Goal: Use online tool/utility: Use online tool/utility

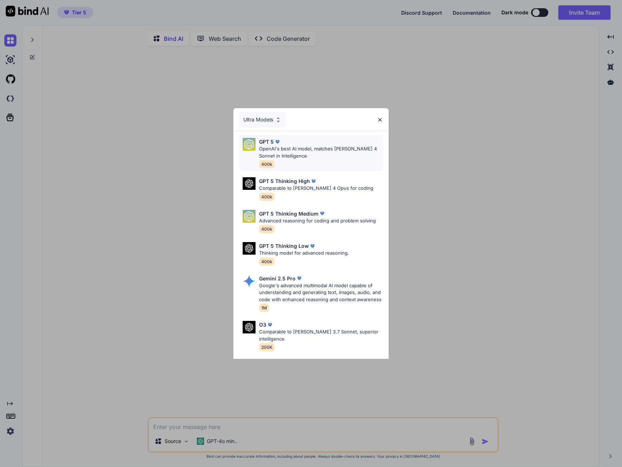
type textarea "x"
click at [10, 433] on div "Ultra Models GPT 5 OpenAI's best AI model, matches Claude 4 Sonnet in Intellige…" at bounding box center [311, 233] width 622 height 467
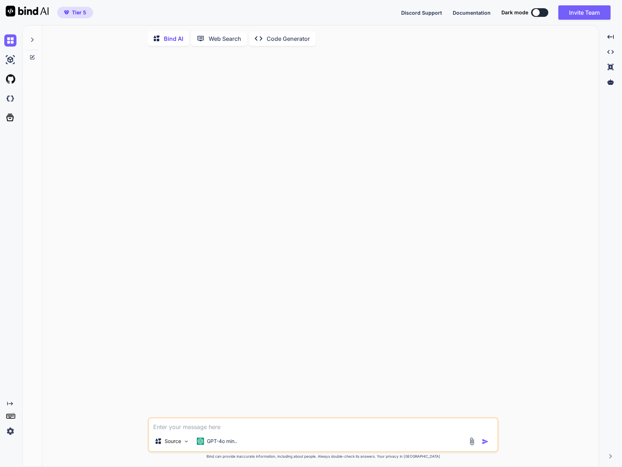
click at [10, 433] on img at bounding box center [10, 431] width 12 height 12
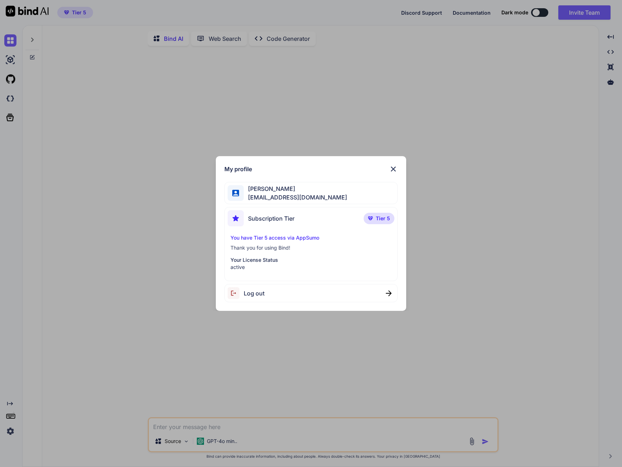
click at [10, 433] on div "My profile Sebastian Vega sebastien.vega47@gmail.com Subscription Tier Tier 5 Y…" at bounding box center [311, 233] width 622 height 467
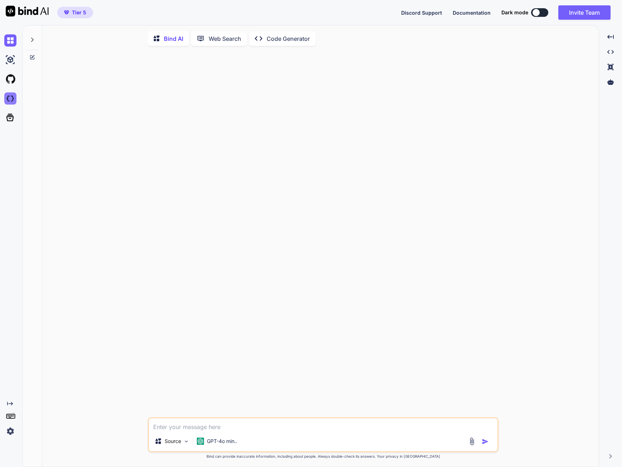
click at [13, 96] on img at bounding box center [10, 98] width 12 height 12
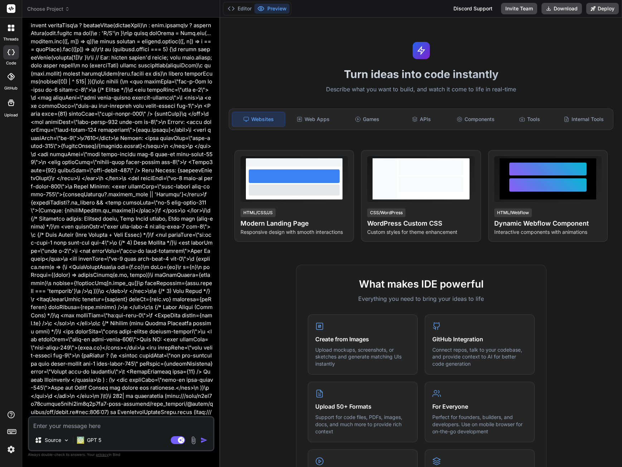
scroll to position [2251, 0]
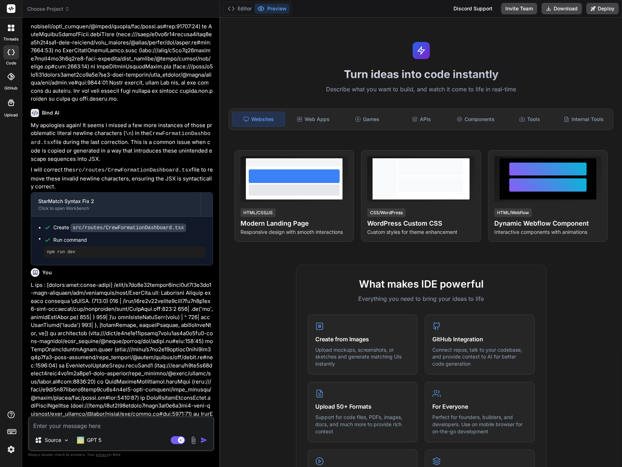
click at [54, 8] on span "Choose Project" at bounding box center [48, 8] width 43 height 7
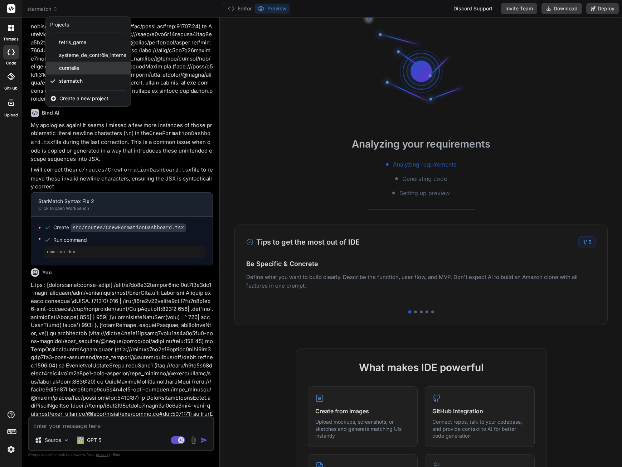
click at [80, 68] on div "curatelle" at bounding box center [88, 68] width 85 height 13
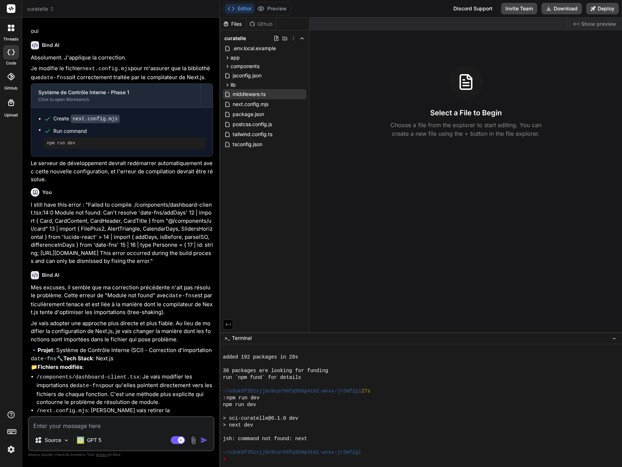
scroll to position [0, 0]
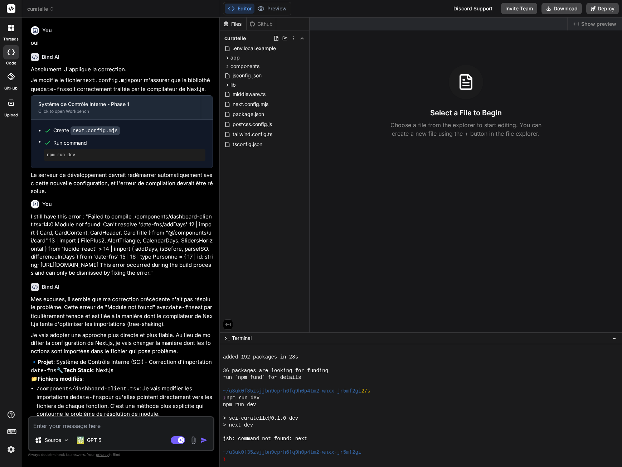
click at [51, 8] on icon at bounding box center [52, 7] width 2 height 1
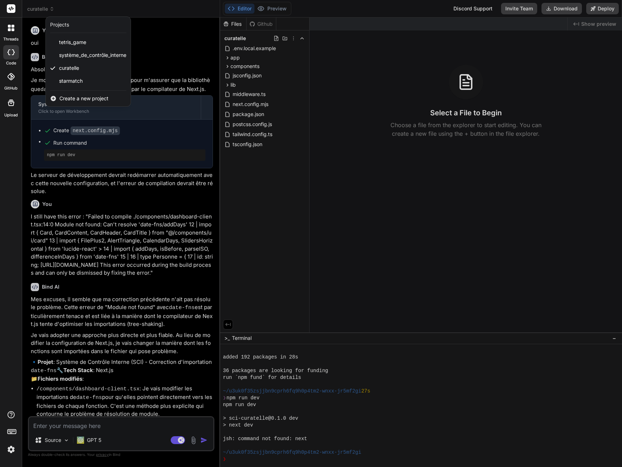
click at [186, 45] on div at bounding box center [311, 233] width 622 height 467
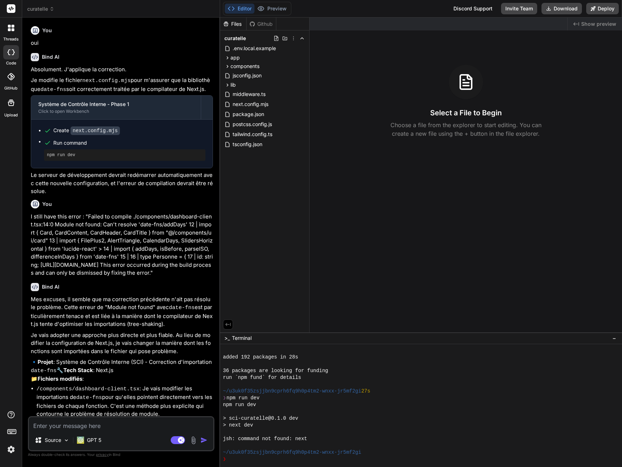
click at [52, 10] on icon at bounding box center [51, 8] width 5 height 5
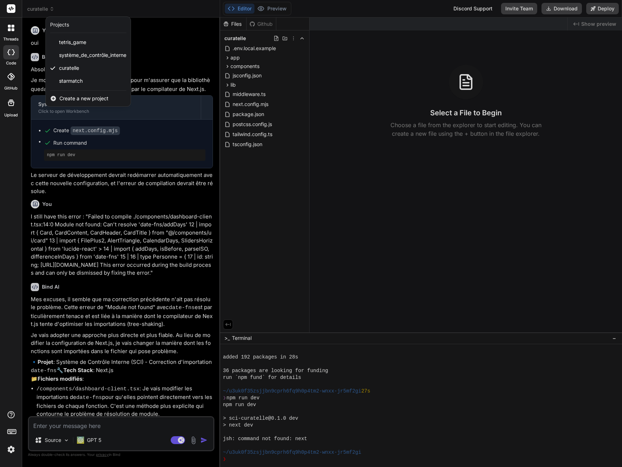
drag, startPoint x: 81, startPoint y: 68, endPoint x: 66, endPoint y: 265, distance: 197.4
click at [66, 265] on div at bounding box center [311, 233] width 622 height 467
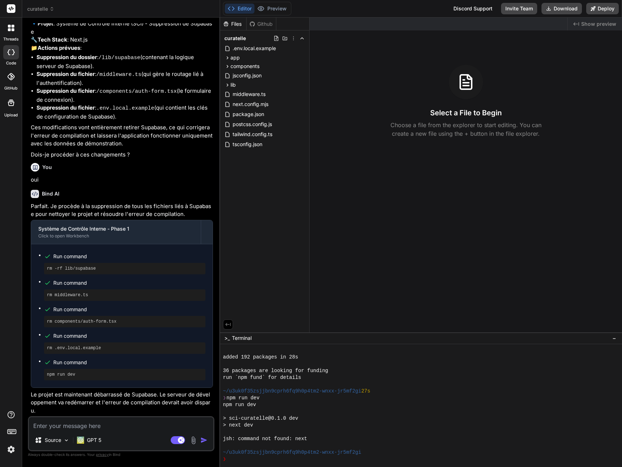
scroll to position [806, 0]
click at [440, 168] on div "Created with Pixso. Show preview Select a File to Begin Choose a file from the …" at bounding box center [466, 175] width 312 height 315
click at [262, 25] on div "Github" at bounding box center [261, 23] width 29 height 7
click at [301, 39] on icon at bounding box center [302, 38] width 6 height 6
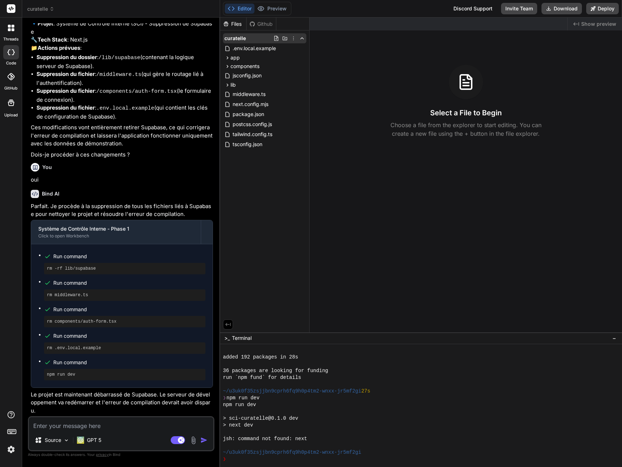
click at [292, 38] on icon at bounding box center [294, 38] width 6 height 6
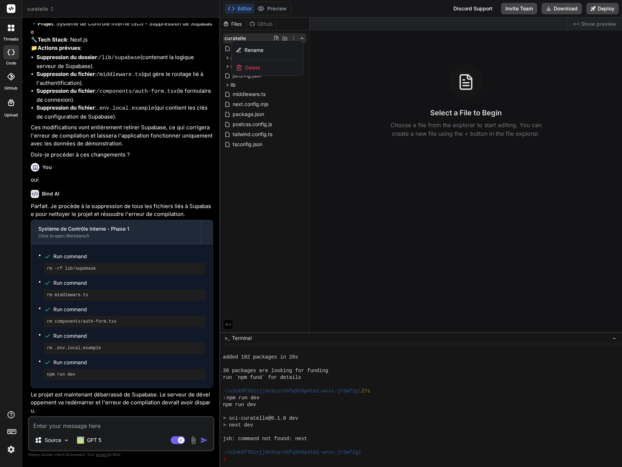
click at [255, 68] on span "Delete" at bounding box center [252, 67] width 15 height 7
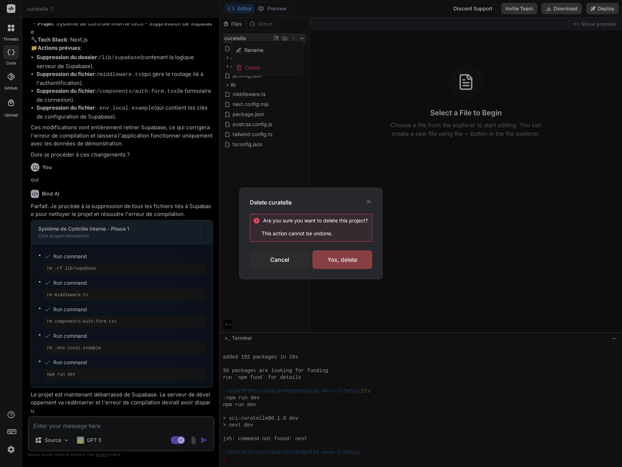
click at [343, 261] on div "Yes, delete" at bounding box center [342, 259] width 60 height 19
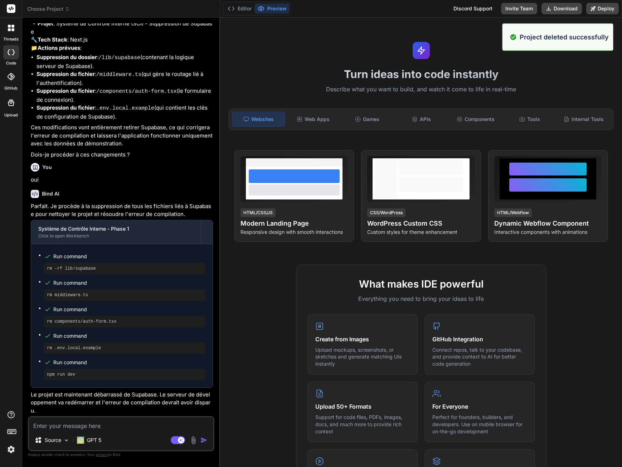
click at [63, 9] on span "Choose Project" at bounding box center [48, 8] width 43 height 7
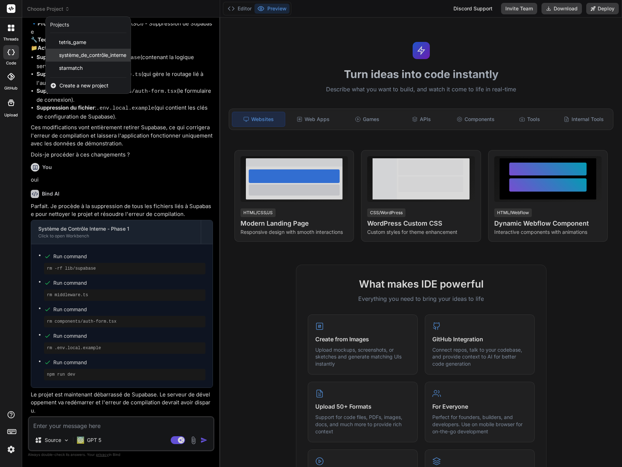
click at [97, 56] on span "système_de_contrôle_interne" at bounding box center [92, 55] width 67 height 7
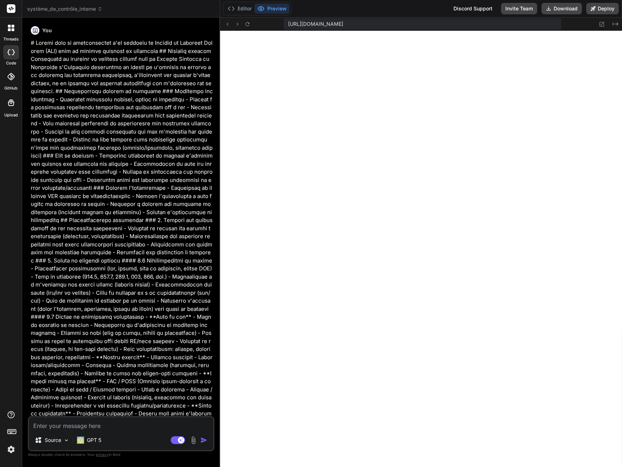
scroll to position [666, 0]
click at [238, 12] on button "Editor" at bounding box center [240, 9] width 30 height 10
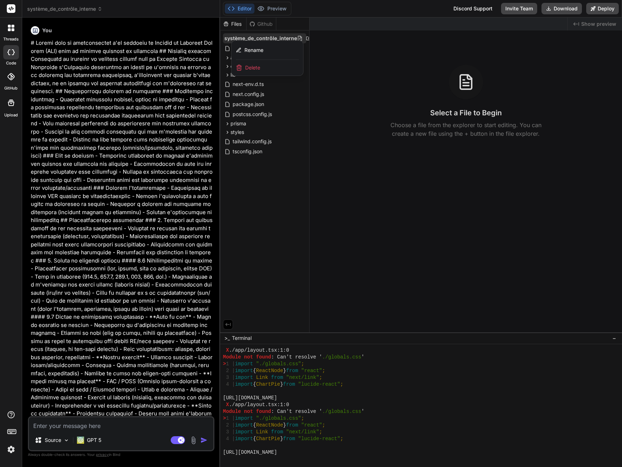
click at [389, 72] on div at bounding box center [421, 242] width 402 height 449
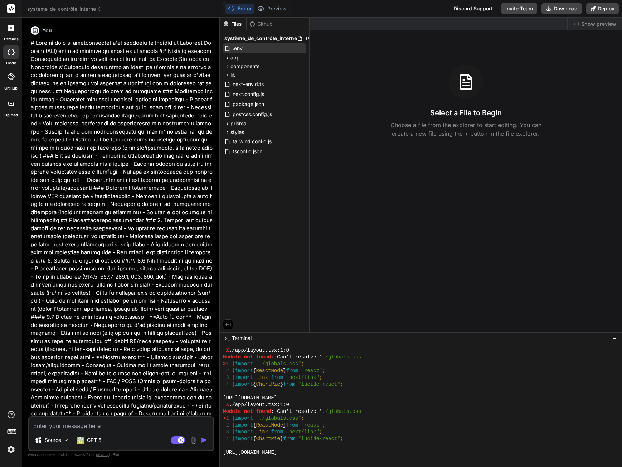
click at [301, 48] on icon at bounding box center [302, 48] width 6 height 6
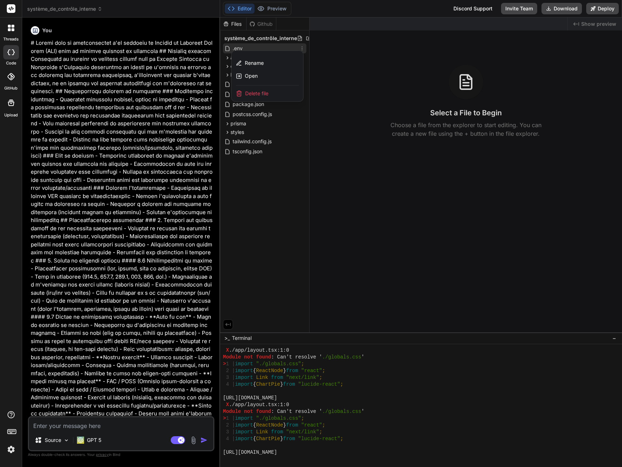
click at [330, 53] on div at bounding box center [421, 242] width 402 height 449
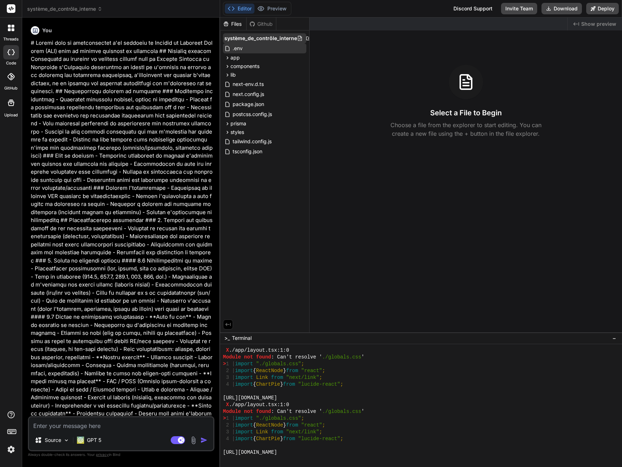
click at [298, 38] on icon at bounding box center [300, 38] width 6 height 6
click at [302, 40] on div at bounding box center [312, 38] width 31 height 6
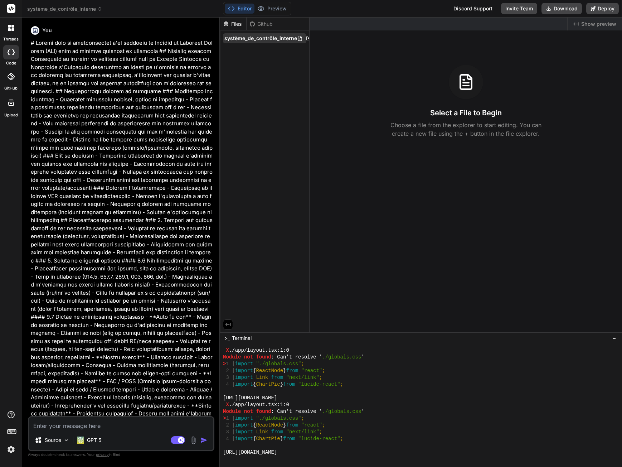
click at [284, 38] on span "système_de_contrôle_interne" at bounding box center [260, 38] width 73 height 7
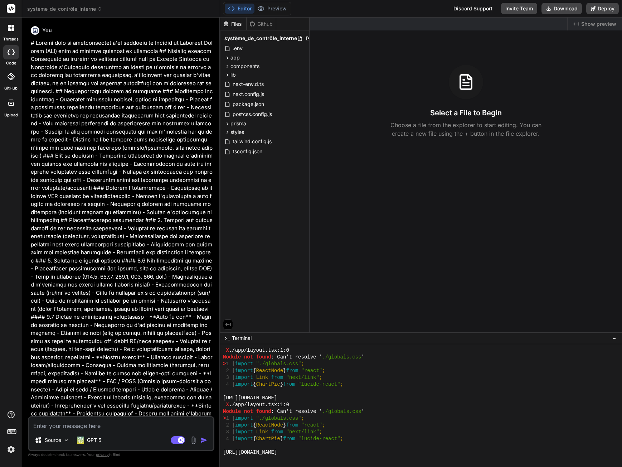
click at [263, 20] on div "Github" at bounding box center [261, 23] width 29 height 7
click at [272, 9] on button "Preview" at bounding box center [271, 9] width 35 height 10
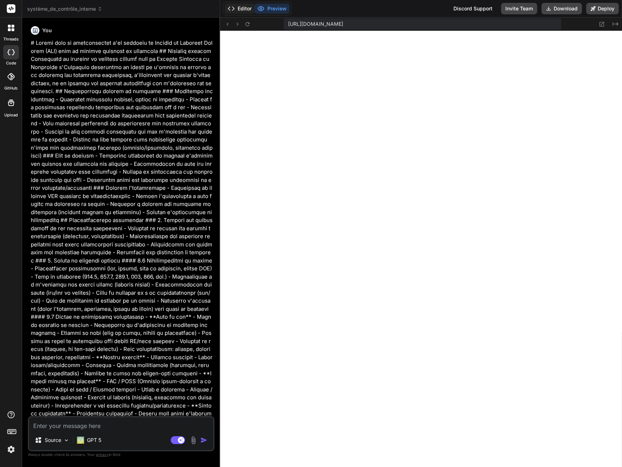
click at [245, 6] on button "Editor" at bounding box center [240, 9] width 30 height 10
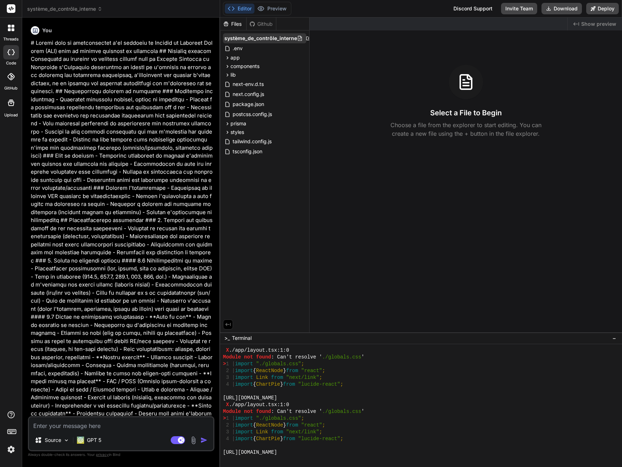
drag, startPoint x: 290, startPoint y: 38, endPoint x: 275, endPoint y: 38, distance: 15.0
click at [275, 38] on span "système_de_contrôle_interne" at bounding box center [260, 38] width 73 height 7
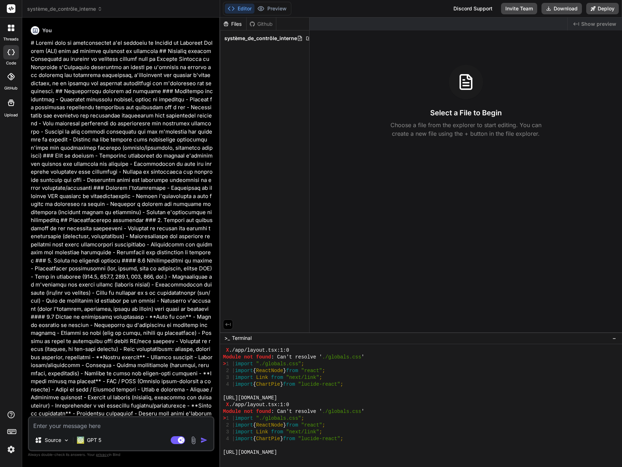
click at [275, 38] on span "système_de_contrôle_interne" at bounding box center [260, 38] width 73 height 7
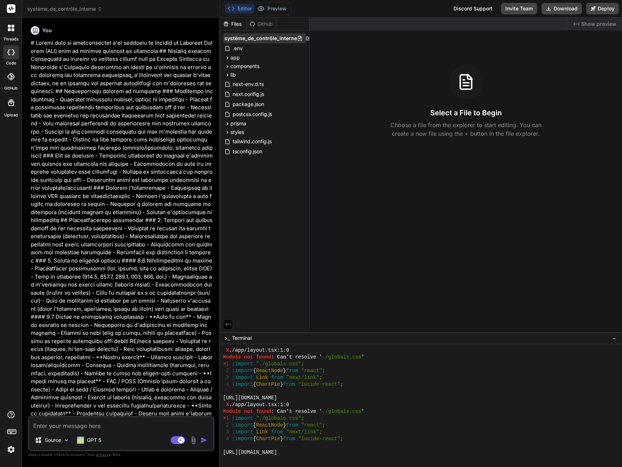
click at [302, 40] on div at bounding box center [312, 38] width 31 height 6
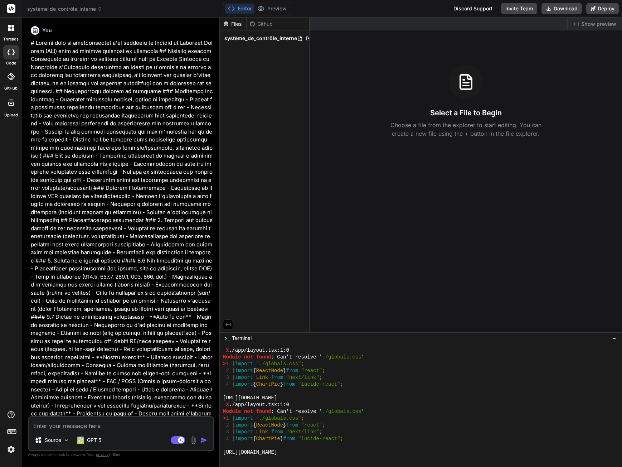
click at [302, 40] on div at bounding box center [312, 38] width 31 height 6
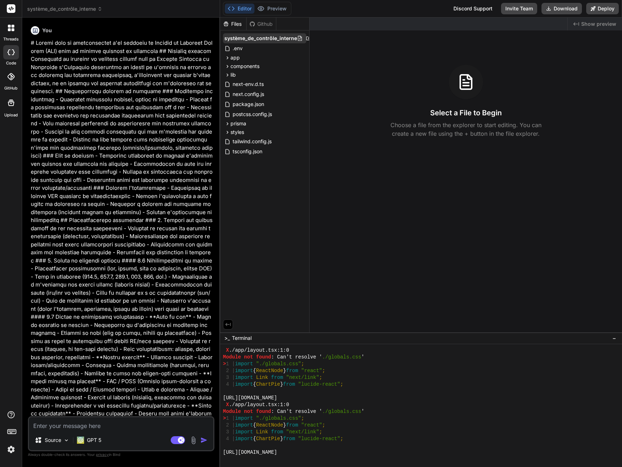
click at [306, 41] on icon at bounding box center [309, 38] width 6 height 6
click at [307, 43] on div "système_de_contrôle_interne .env app api auth [...nextauth] route.ts dashboard …" at bounding box center [264, 94] width 89 height 129
click at [294, 39] on span "système_de_contrôle_interne" at bounding box center [260, 38] width 73 height 7
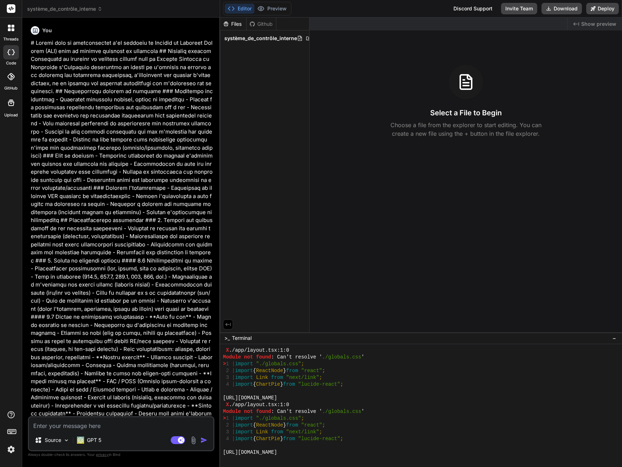
click at [294, 39] on span "système_de_contrôle_interne" at bounding box center [260, 38] width 73 height 7
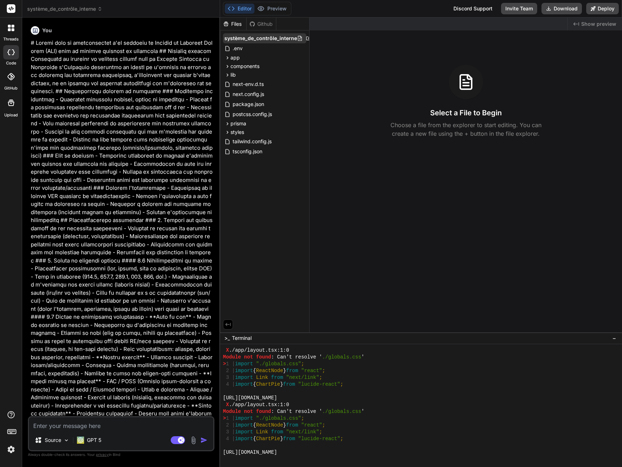
click at [301, 40] on icon at bounding box center [300, 38] width 6 height 6
click at [302, 39] on div at bounding box center [312, 38] width 31 height 6
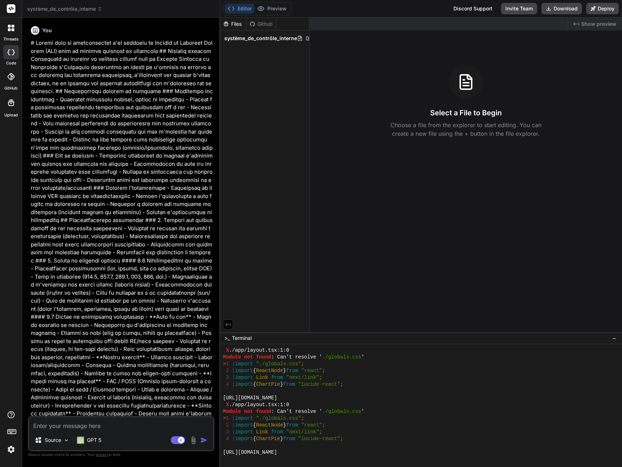
click at [302, 39] on div at bounding box center [312, 38] width 31 height 6
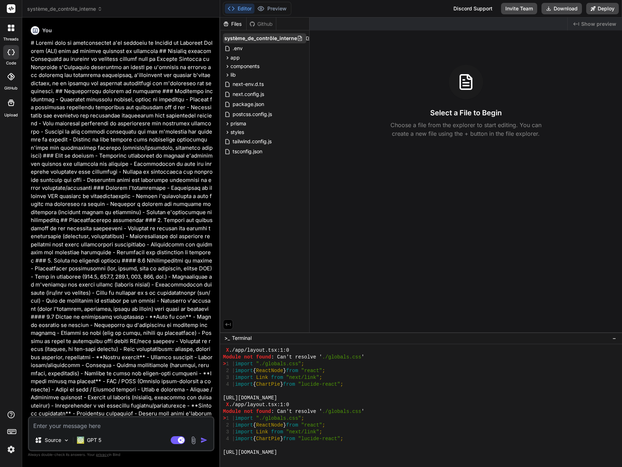
click at [303, 39] on div at bounding box center [312, 38] width 31 height 6
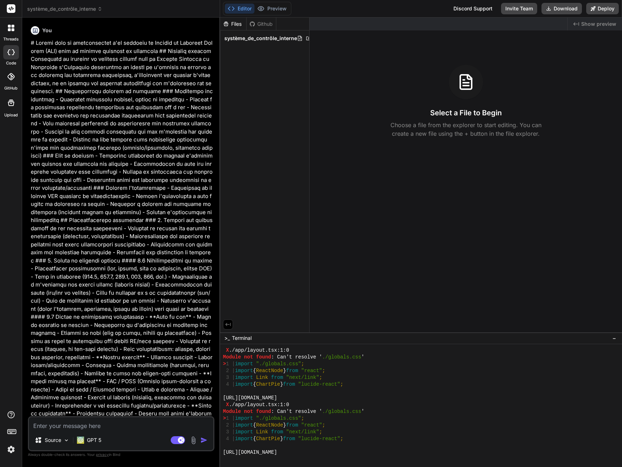
click at [303, 39] on div at bounding box center [312, 38] width 31 height 6
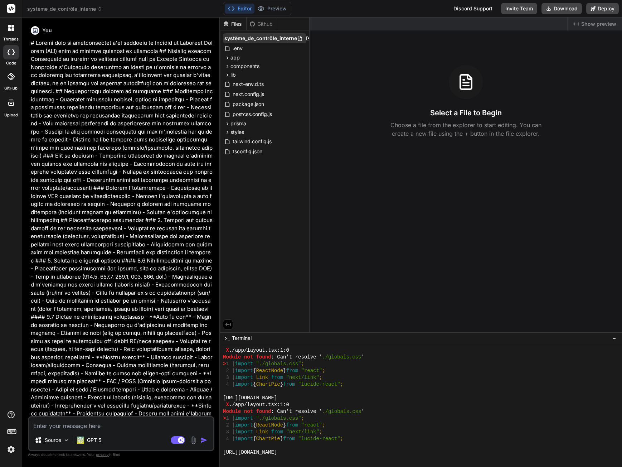
click at [306, 39] on icon at bounding box center [309, 38] width 6 height 6
click at [307, 40] on icon at bounding box center [308, 38] width 5 height 4
click at [308, 41] on div "système_de_contrôle_interne .env app api auth [...nextauth] route.ts dashboard …" at bounding box center [264, 94] width 89 height 129
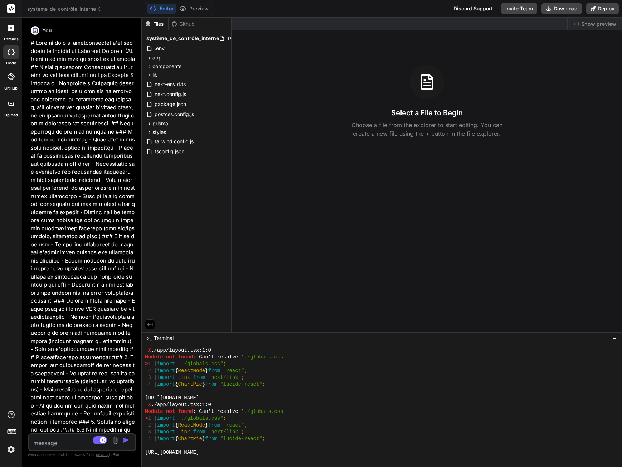
drag, startPoint x: 219, startPoint y: 310, endPoint x: 65, endPoint y: 285, distance: 156.5
click at [65, 285] on div "Bind AI Web Search Created with Pixso. Code Generator You Bind AI Système de Co…" at bounding box center [82, 242] width 120 height 449
click at [228, 39] on icon at bounding box center [231, 38] width 6 height 6
click at [142, 193] on div "Files Github système_de_contrôle_interne .env app api auth [...nextauth] route.…" at bounding box center [186, 175] width 89 height 315
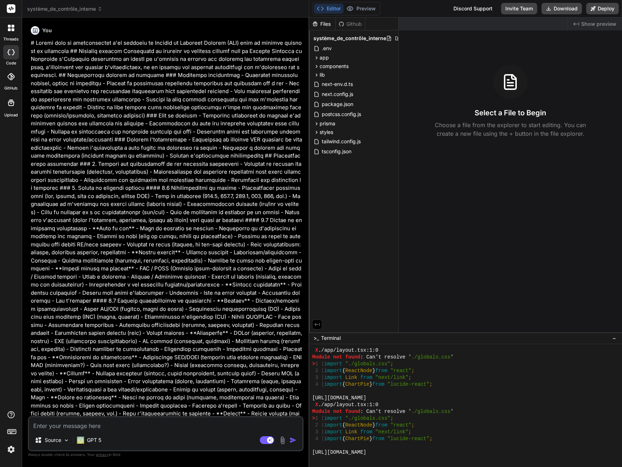
drag, startPoint x: 142, startPoint y: 193, endPoint x: 298, endPoint y: 214, distance: 157.5
click at [298, 214] on div "Bind AI Web Search Created with Pixso. Code Generator You Bind AI Système de Co…" at bounding box center [165, 242] width 287 height 449
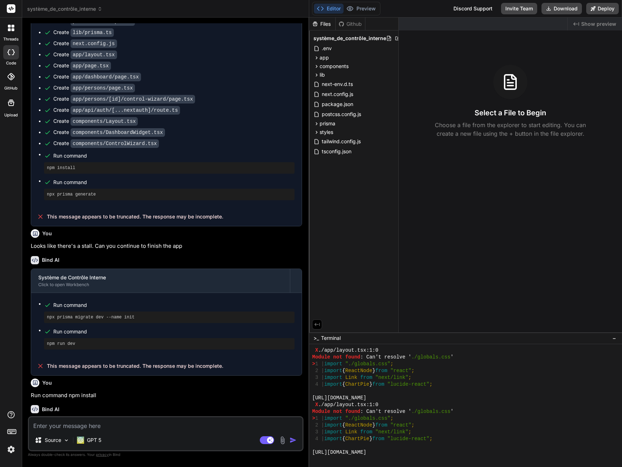
scroll to position [789, 0]
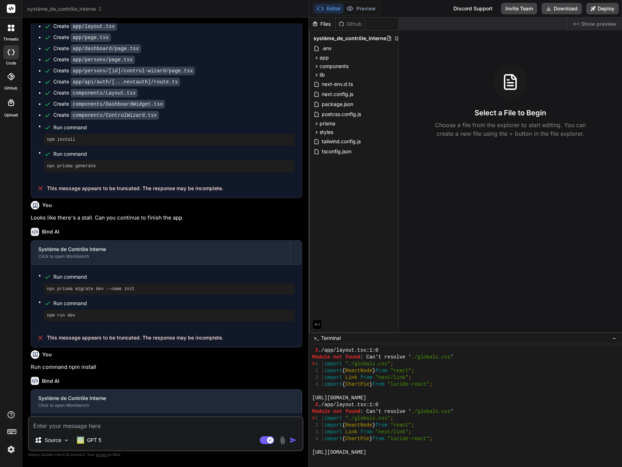
click at [124, 427] on textarea at bounding box center [165, 423] width 273 height 13
click at [89, 429] on textarea at bounding box center [165, 423] width 273 height 13
type textarea "x"
type textarea "R"
type textarea "x"
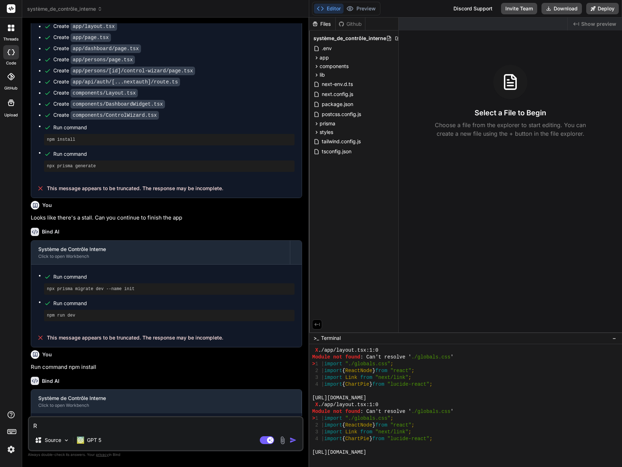
type textarea "Re"
type textarea "x"
type textarea "Rec"
type textarea "x"
type textarea "Reco"
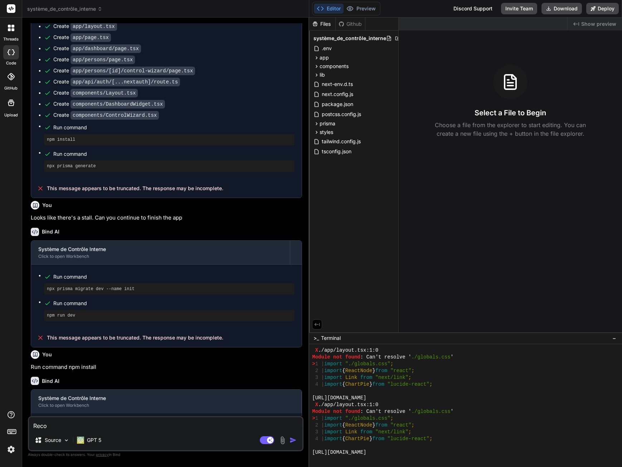
type textarea "x"
type textarea "Recom"
type textarea "x"
type textarea "Recomm"
type textarea "x"
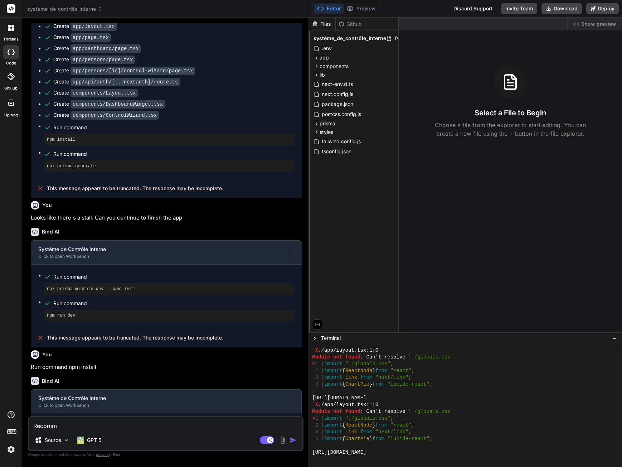
type textarea "Recomme"
type textarea "x"
type textarea "Recommen"
type textarea "x"
type textarea "Recommenc"
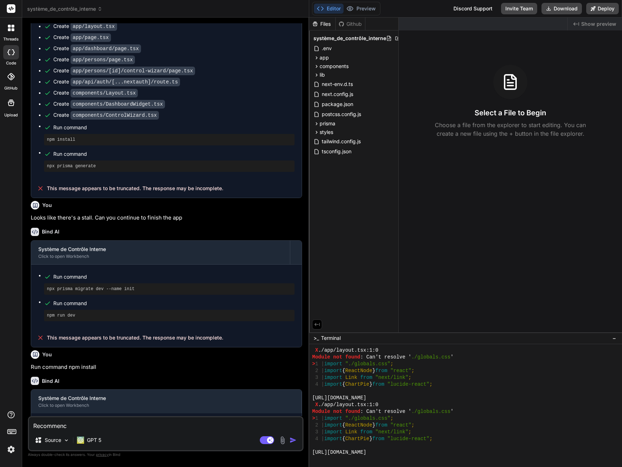
type textarea "x"
type textarea "Recommence"
type textarea "x"
type textarea "Recommence"
type textarea "x"
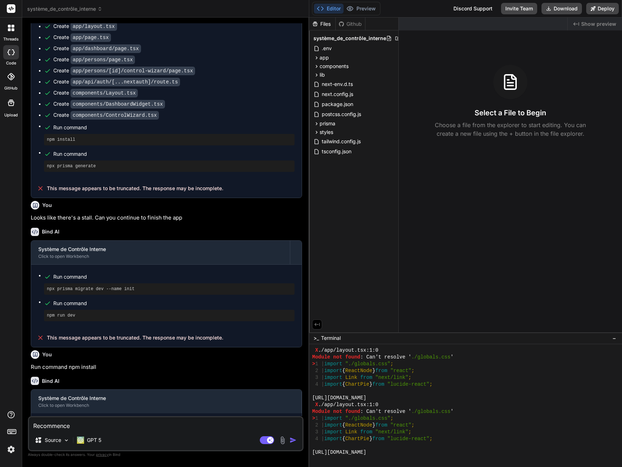
type textarea "Recommence l"
type textarea "x"
type textarea "Recommence le"
type textarea "x"
type textarea "Recommence le"
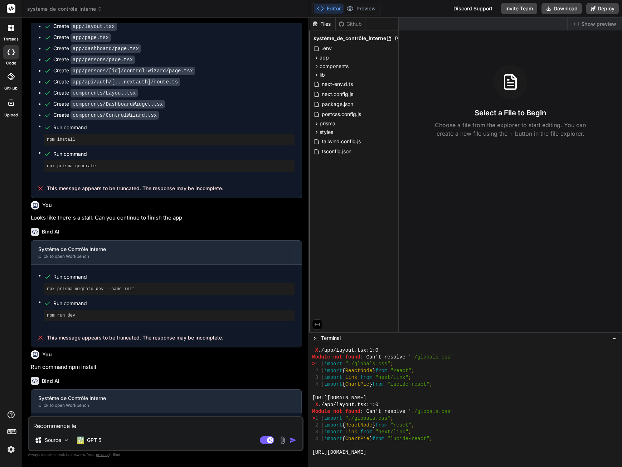
type textarea "x"
type textarea "Recommence le p"
type textarea "x"
type textarea "Recommence le pr"
type textarea "x"
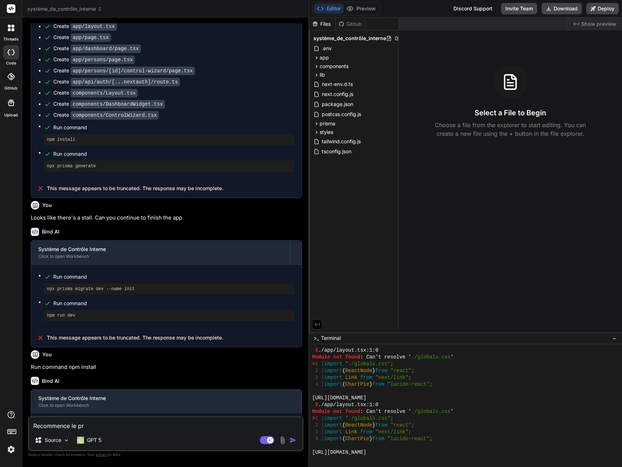
type textarea "Recommence le pro"
type textarea "x"
type textarea "Recommence le proj"
type textarea "x"
type textarea "Recommence le proje"
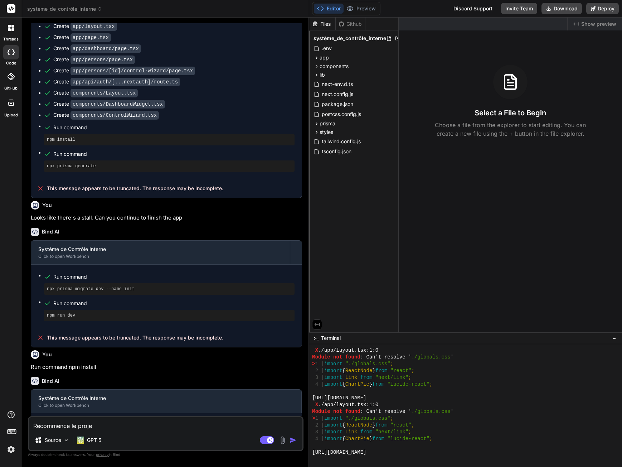
type textarea "x"
type textarea "Recommence le projet"
type textarea "x"
type textarea "Recommence le projet"
type textarea "x"
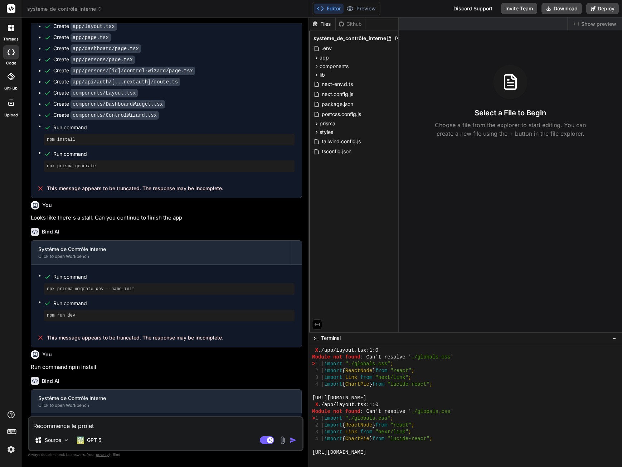
type textarea "Recommence le projet s"
type textarea "x"
type textarea "Recommence le projet su"
type textarea "x"
type textarea "Recommence le projet sui"
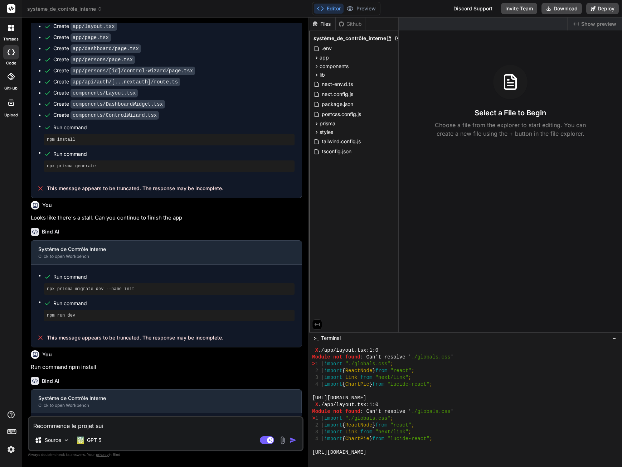
type textarea "x"
type textarea "Recommence le projet suiv"
type textarea "x"
type textarea "Recommence le projet suiva"
type textarea "x"
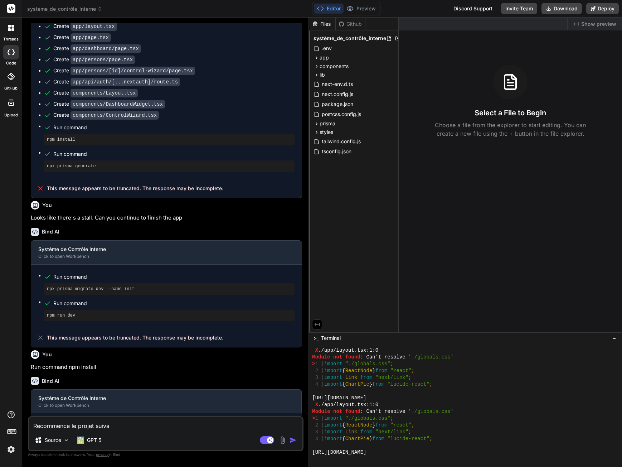
type textarea "Recommence le projet suivan"
type textarea "x"
type textarea "Recommence le projet suivant"
type textarea "x"
type textarea "Recommence le projet suivant"
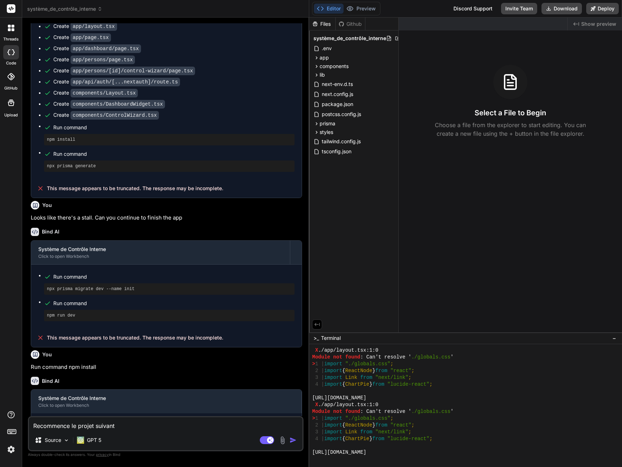
type textarea "x"
type textarea "Recommence le projet suivant :"
type textarea "x"
type textarea "Recommence le projet suivant : ""
paste textarea "Loremips dolorsi Ametconsec ad elitsedd ei temporin utlabor etdo ma Aliquae Adm…"
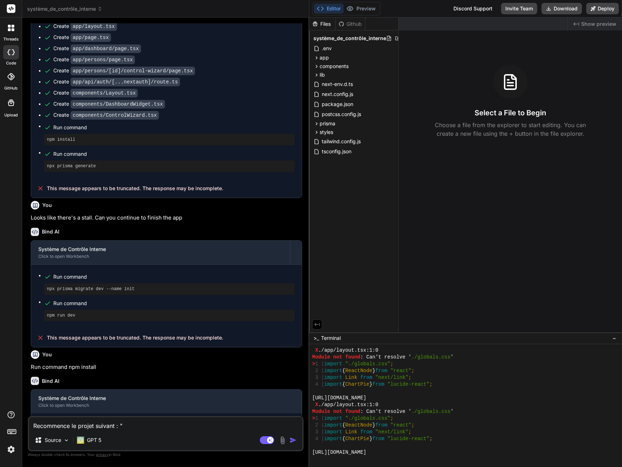
type textarea "x"
type textarea "Loremipsum do sitame consect : "Adipisci elitsed Doeiusmodt in utlabore et dolo…"
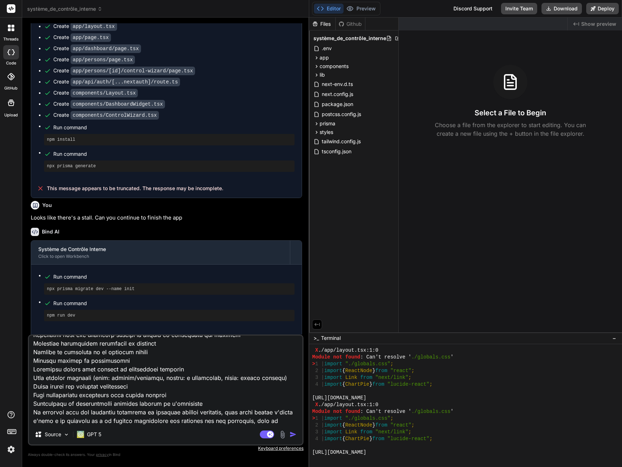
type textarea "x"
type textarea "Loremipsum do sitame consect : "Adipisci elitsed Doeiusmodt in utlabore et dolo…"
type textarea "x"
type textarea "Loremipsum do sitame consect : "Adipisci elitsed Doeiusmodt in utlabore et dolo…"
type textarea "x"
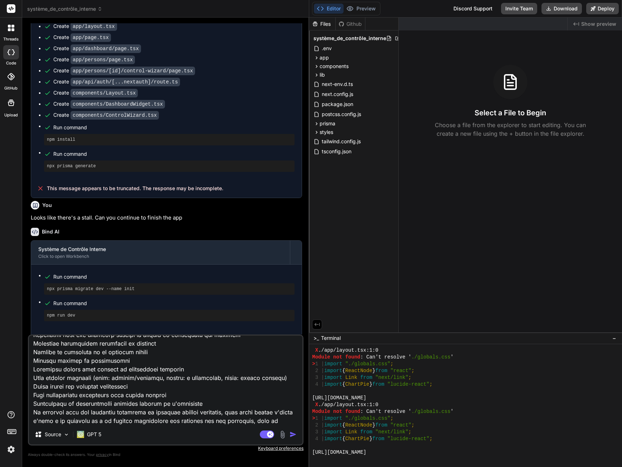
type textarea "Loremipsum do sitame consect : "Adipisci elitsed Doeiusmodt in utlabore et dolo…"
type textarea "x"
type textarea "Loremipsum do sitame consect : "Adipisci elitsed Doeiusmodt in utlabore et dolo…"
type textarea "x"
type textarea "Loremipsum do sitame consect : "Adipisci elitsed Doeiusmodt in utlabore et dolo…"
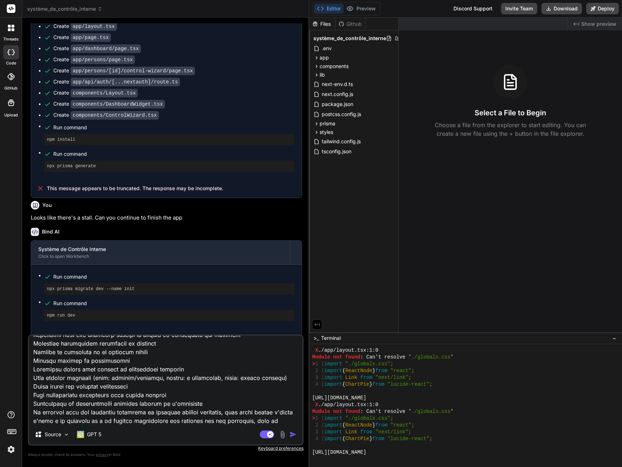
type textarea "x"
type textarea "Loremipsum do sitame consect : "Adipisci elitsed Doeiusmodt in utlabore et dolo…"
type textarea "x"
type textarea "Loremipsum do sitame consect : "Adipisci elitsed Doeiusmodt in utlabore et dolo…"
type textarea "x"
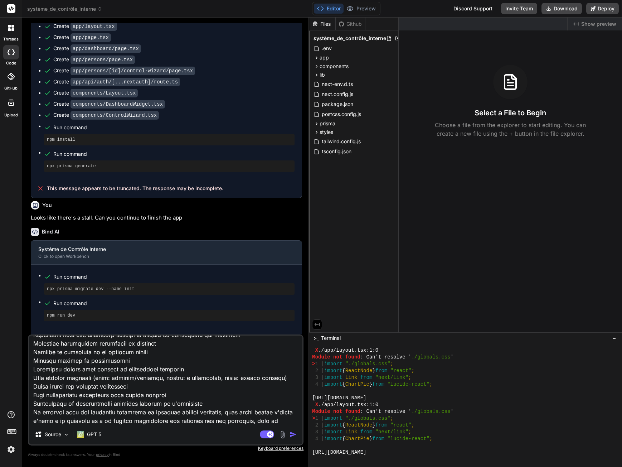
type textarea "Loremipsum do sitame consect : "Adipisci elitsed Doeiusmodt in utlabore et dolo…"
type textarea "x"
type textarea "Loremipsum do sitame consect : "Adipisci elitsed Doeiusmodt in utlabore et dolo…"
type textarea "x"
type textarea "Loremipsum do sitame consect : "Adipisci elitsed Doeiusmodt in utlabore et dolo…"
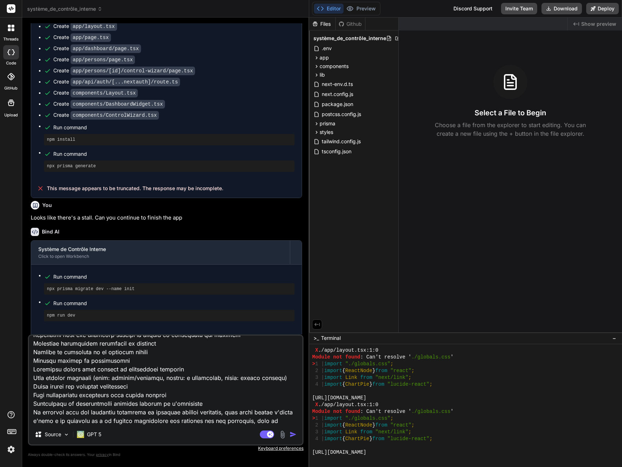
type textarea "x"
type textarea "Loremipsum do sitame consect : "Adipisci elitsed Doeiusmodt in utlabore et dolo…"
type textarea "x"
type textarea "Loremipsum do sitame consect : "Adipisci elitsed Doeiusmodt in utlabore et dolo…"
type textarea "x"
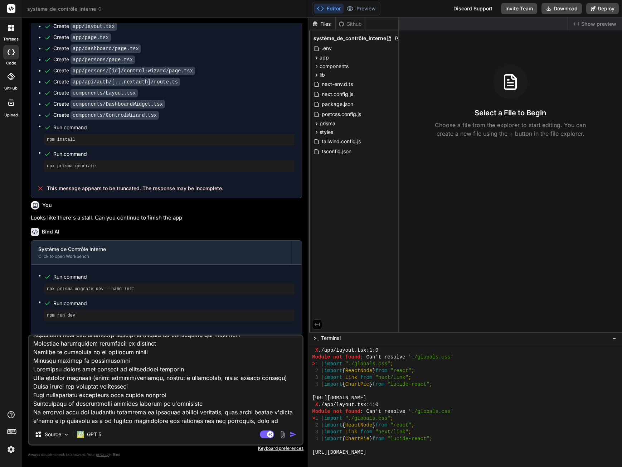
type textarea "Loremipsum do sitame consect : "Adipisci elitsed Doeiusmodt in utlabore et dolo…"
type textarea "x"
type textarea "Loremipsum do sitame consect : "Adipisci elitsed Doeiusmodt in utlabore et dolo…"
type textarea "x"
type textarea "Loremipsum do sitame consect : "Adipisci elitsed Doeiusmodt in utlabore et dolo…"
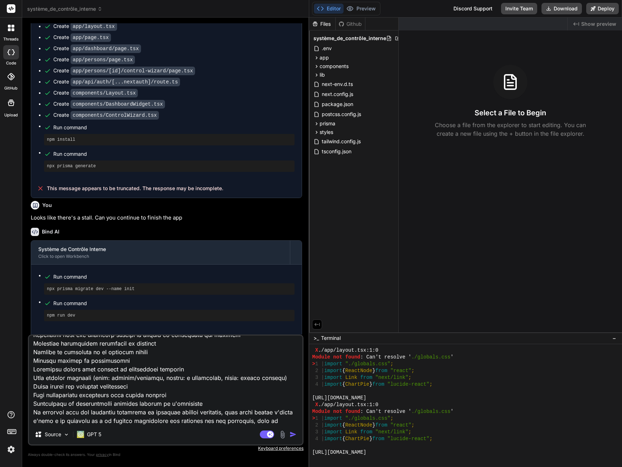
type textarea "x"
type textarea "Loremipsum do sitame consect : "Adipisci elitsed Doeiusmodt in utlabore et dolo…"
type textarea "x"
type textarea "Loremipsum do sitame consect : "Adipisci elitsed Doeiusmodt in utlabore et dolo…"
type textarea "x"
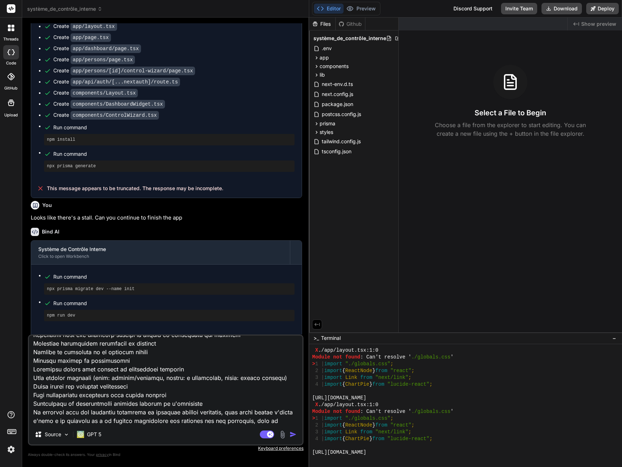
type textarea "Loremipsum do sitame consect : "Adipisci elitsed Doeiusmodt in utlabore et dolo…"
type textarea "x"
type textarea "Loremipsum do sitame consect : "Adipisci elitsed Doeiusmodt in utlabore et dolo…"
type textarea "x"
type textarea "Loremipsum do sitame consect : "Adipisci elitsed Doeiusmodt in utlabore et dolo…"
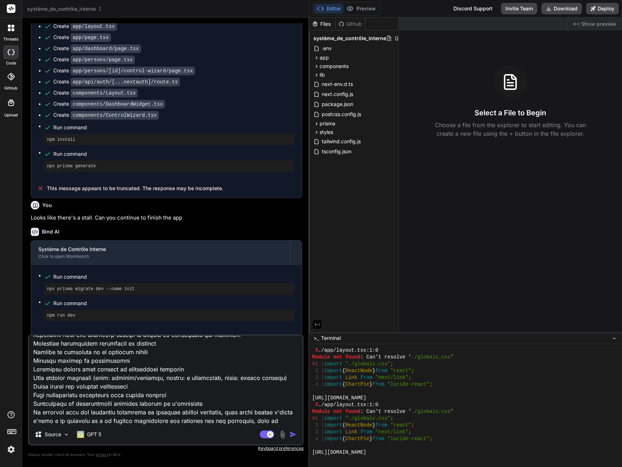
type textarea "x"
type textarea "Loremipsum do sitame consect : "Adipisci elitsed Doeiusmodt in utlabore et dolo…"
type textarea "x"
type textarea "Loremipsum do sitame consect : "Adipisci elitsed Doeiusmodt in utlabore et dolo…"
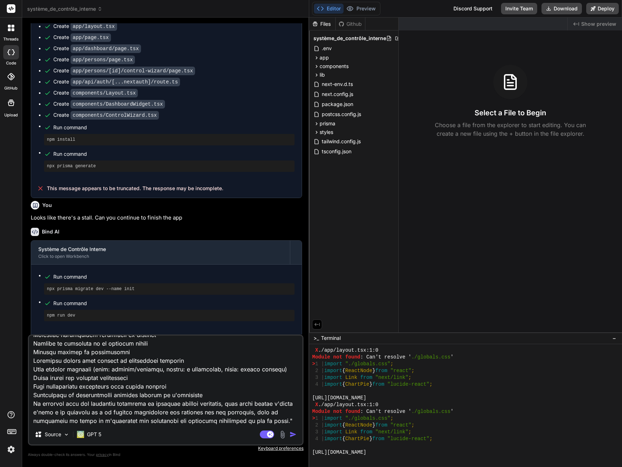
type textarea "x"
type textarea "Loremipsum do sitame consect : "Adipisci elitsed Doeiusmodt in utlabore et dolo…"
type textarea "x"
type textarea "Loremipsum do sitame consect : "Adipisci elitsed Doeiusmodt in utlabore et dolo…"
type textarea "x"
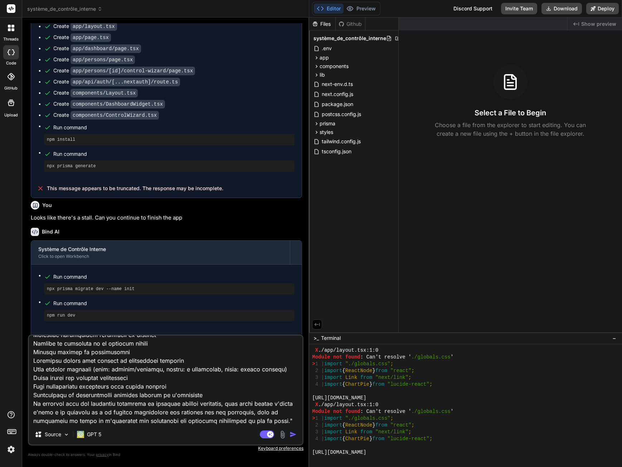
type textarea "Loremipsum do sitame consect : "Adipisci elitsed Doeiusmodt in utlabore et dolo…"
type textarea "x"
type textarea "Loremipsum do sitame consect : "Adipisci elitsed Doeiusmodt in utlabore et dolo…"
type textarea "x"
type textarea "Loremipsum do sitame consect : "Adipisci elitsed Doeiusmodt in utlabore et dolo…"
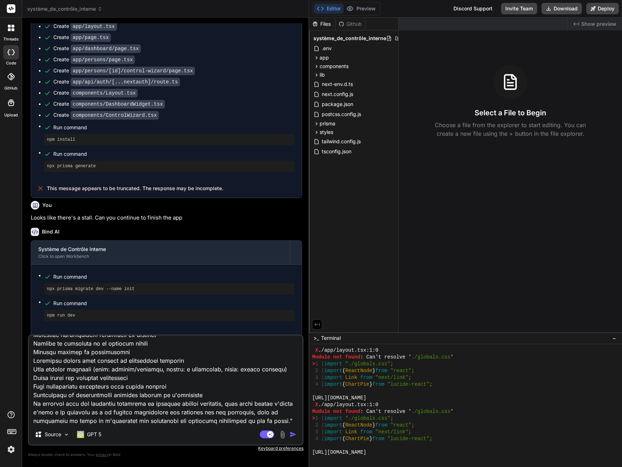
type textarea "x"
type textarea "Loremipsum do sitame consect : "Adipisci elitsed Doeiusmodt in utlabore et dolo…"
type textarea "x"
type textarea "Loremipsum do sitame consect : "Adipisci elitsed Doeiusmodt in utlabore et dolo…"
type textarea "x"
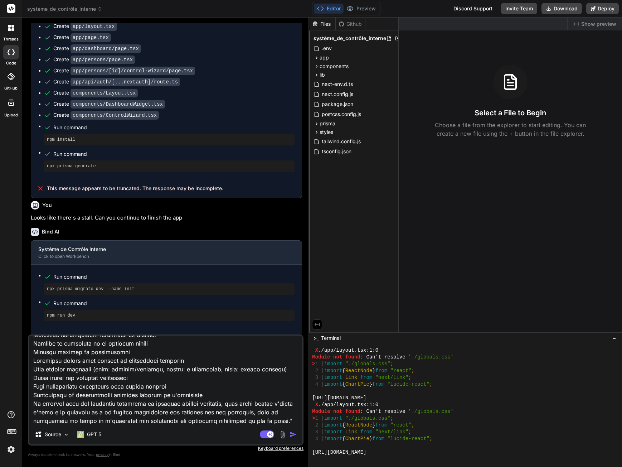
type textarea "Loremipsum do sitame consect : "Adipisci elitsed Doeiusmodt in utlabore et dolo…"
type textarea "x"
type textarea "Loremipsum do sitame consect : "Adipisci elitsed Doeiusmodt in utlabore et dolo…"
type textarea "x"
type textarea "Loremipsum do sitame consect : "Adipisci elitsed Doeiusmodt in utlabore et dolo…"
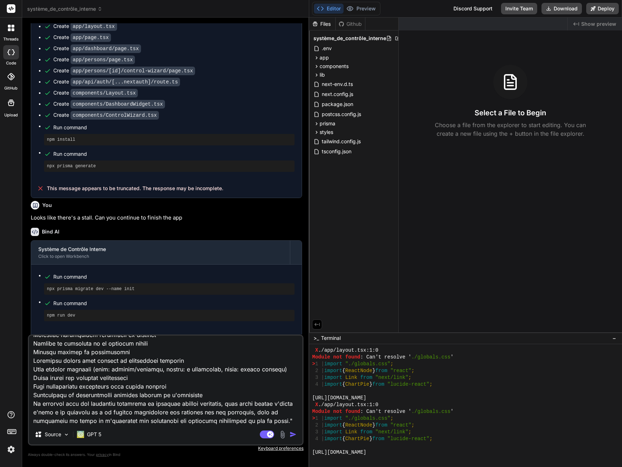
type textarea "x"
type textarea "Loremipsum do sitame consect : "Adipisci elitsed Doeiusmodt in utlabore et dolo…"
type textarea "x"
type textarea "Loremipsum do sitame consect : "Adipisci elitsed Doeiusmodt in utlabore et dolo…"
type textarea "x"
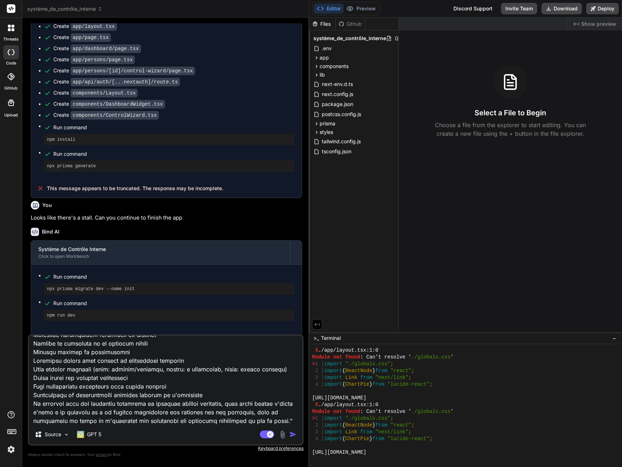
type textarea "Loremipsum do sitame consect : "Adipisci elitsed Doeiusmodt in utlabore et dolo…"
type textarea "x"
type textarea "Loremipsum do sitame consect : "Adipisci elitsed Doeiusmodt in utlabore et dolo…"
type textarea "x"
type textarea "Loremipsum do sitame consect : "Adipisci elitsed Doeiusmodt in utlabore et dolo…"
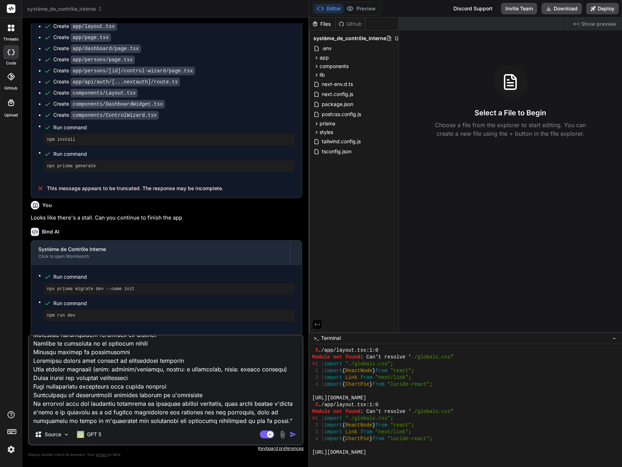
type textarea "x"
type textarea "Loremipsum do sitame consect : "Adipisci elitsed Doeiusmodt in utlabore et dolo…"
type textarea "x"
type textarea "Loremipsum do sitame consect : "Adipisci elitsed Doeiusmodt in utlabore et dolo…"
type textarea "x"
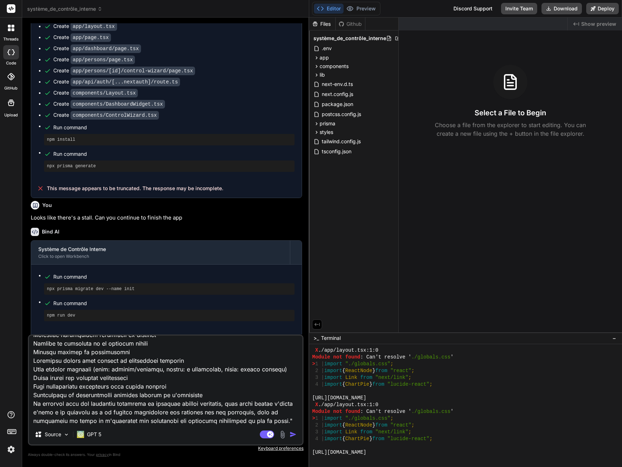
type textarea "Loremipsum do sitame consect : "Adipisci elitsed Doeiusmodt in utlabore et dolo…"
type textarea "x"
type textarea "Loremipsum do sitame consect : "Adipisci elitsed Doeiusmodt in utlabore et dolo…"
type textarea "x"
type textarea "Loremipsum do sitame consect : "Adipisci elitsed Doeiusmodt in utlabore et dolo…"
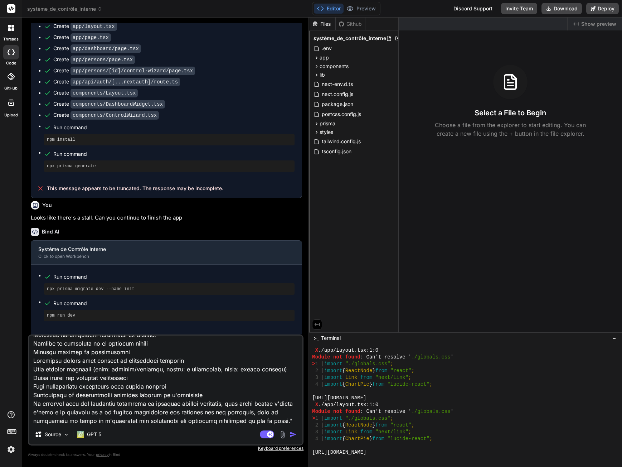
type textarea "x"
type textarea "Loremipsum do sitame consect : "Adipisci elitsed Doeiusmodt in utlabore et dolo…"
type textarea "x"
type textarea "Loremipsum do sitame consect : "Adipisci elitsed Doeiusmodt in utlabore et dolo…"
click at [122, 422] on textarea at bounding box center [165, 379] width 273 height 89
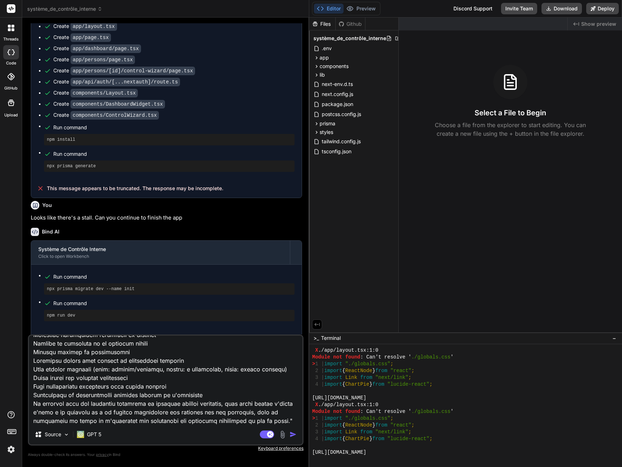
paste textarea "[URL][DOMAIN_NAME]"
type textarea "x"
type textarea "Loremipsum do sitame consect : "Adipisci elitsed Doeiusmodt in utlabore et dolo…"
type textarea "x"
type textarea "Loremipsum do sitame consect : "Adipisci elitsed Doeiusmodt in utlabore et dolo…"
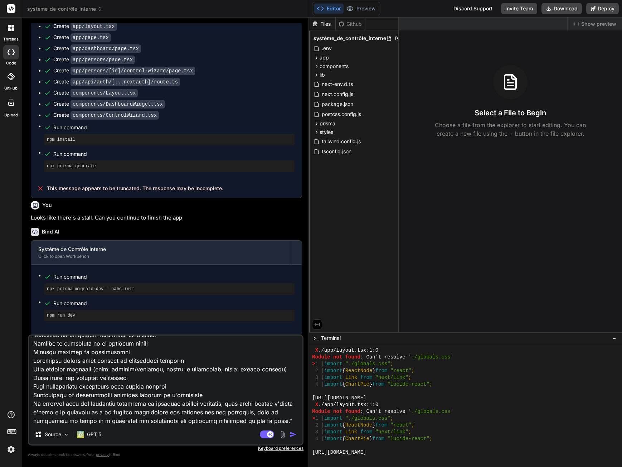
type textarea "x"
type textarea "Loremipsum do sitame consect : "Adipisci elitsed Doeiusmodt in utlabore et dolo…"
type textarea "x"
type textarea "Loremipsum do sitame consect : "Adipisci elitsed Doeiusmodt in utlabore et dolo…"
type textarea "x"
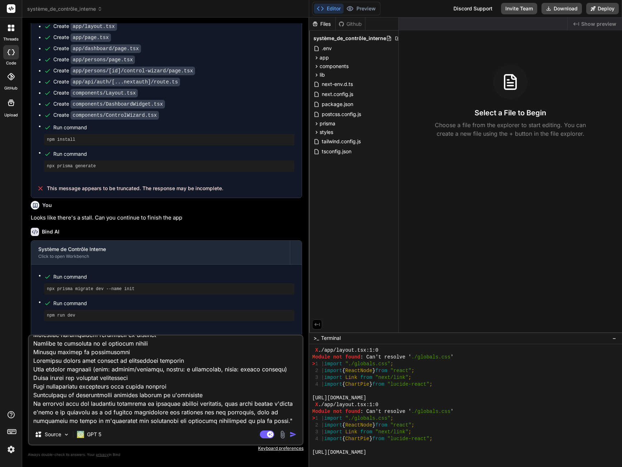
type textarea "Loremipsum do sitame consect : "Adipisci elitsed Doeiusmodt in utlabore et dolo…"
type textarea "x"
type textarea "Loremipsum do sitame consect : "Adipisci elitsed Doeiusmodt in utlabore et dolo…"
type textarea "x"
type textarea "Loremipsum do sitame consect : "Adipisci elitsed Doeiusmodt in utlabore et dolo…"
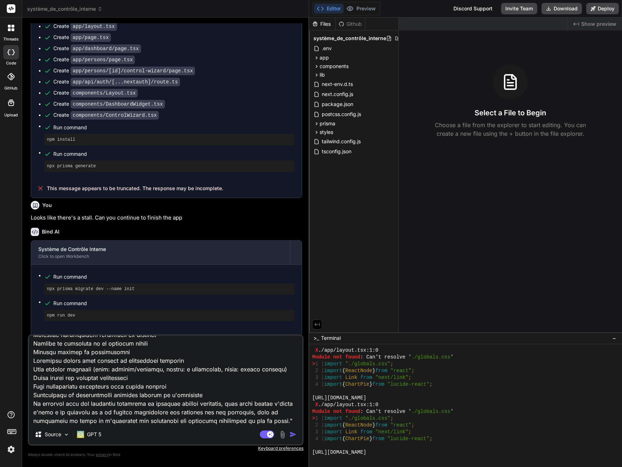
type textarea "x"
type textarea "Loremipsum do sitame consect : "Adipisci elitsed Doeiusmodt in utlabore et dolo…"
type textarea "x"
type textarea "Loremipsum do sitame consect : "Adipisci elitsed Doeiusmodt in utlabore et dolo…"
type textarea "x"
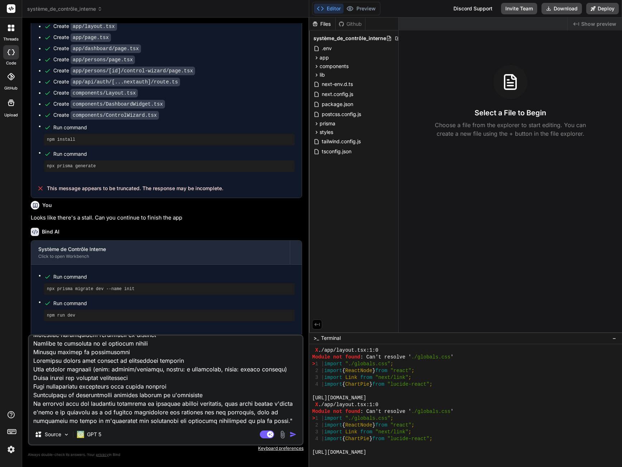
type textarea "Loremipsum do sitame consect : "Adipisci elitsed Doeiusmodt in utlabore et dolo…"
type textarea "x"
type textarea "Loremipsum do sitame consect : "Adipisci elitsed Doeiusmodt in utlabore et dolo…"
type textarea "x"
type textarea "Loremipsum do sitame consect : "Adipisci elitsed Doeiusmodt in utlabore et dolo…"
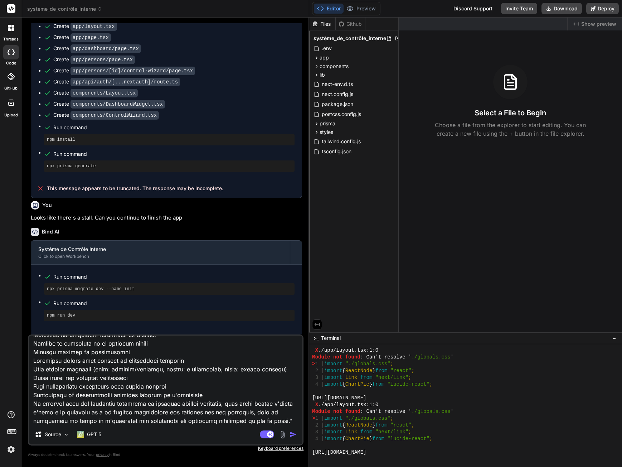
type textarea "x"
type textarea "Loremipsum do sitame consect : "Adipisci elitsed Doeiusmodt in utlabore et dolo…"
type textarea "x"
type textarea "Loremipsum do sitame consect : "Adipisci elitsed Doeiusmodt in utlabore et dolo…"
type textarea "x"
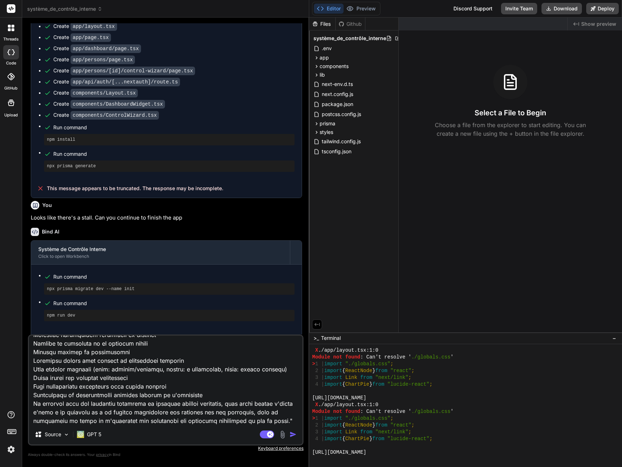
type textarea "Loremipsum do sitame consect : "Adipisci elitsed Doeiusmodt in utlabore et dolo…"
type textarea "x"
type textarea "Loremipsum do sitame consect : "Adipisci elitsed Doeiusmodt in utlabore et dolo…"
type textarea "x"
type textarea "Loremipsum do sitame consect : "Adipisci elitsed Doeiusmodt in utlabore et dolo…"
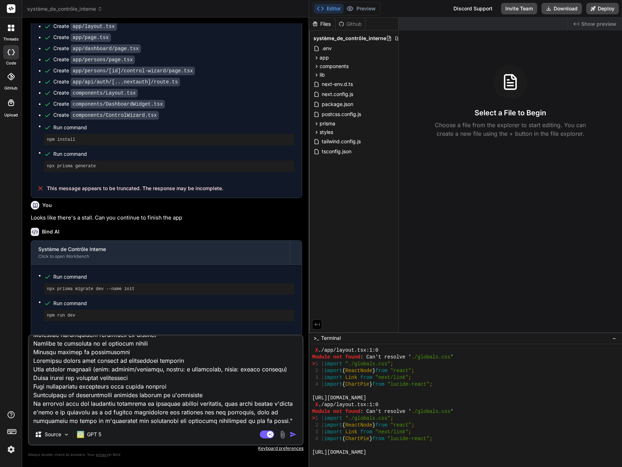
type textarea "x"
type textarea "Loremipsum do sitame consect : "Adipisci elitsed Doeiusmodt in utlabore et dolo…"
type textarea "x"
type textarea "Loremipsum do sitame consect : "Adipisci elitsed Doeiusmodt in utlabore et dolo…"
type textarea "x"
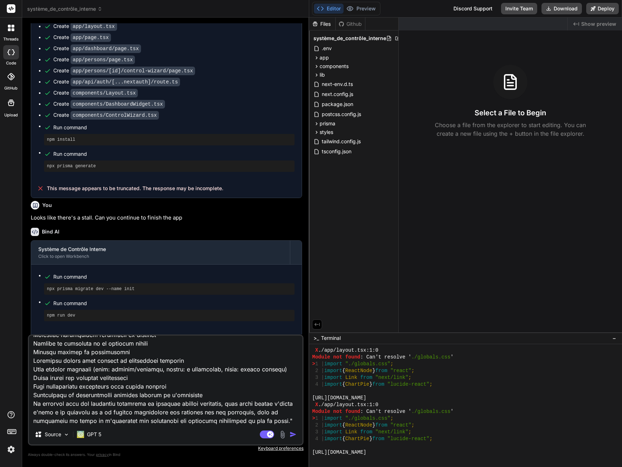
type textarea "Loremipsum do sitame consect : "Adipisci elitsed Doeiusmodt in utlabore et dolo…"
type textarea "x"
type textarea "Loremipsum do sitame consect : "Adipisci elitsed Doeiusmodt in utlabore et dolo…"
type textarea "x"
type textarea "Loremipsum do sitame consect : "Adipisci elitsed Doeiusmodt in utlabore et dolo…"
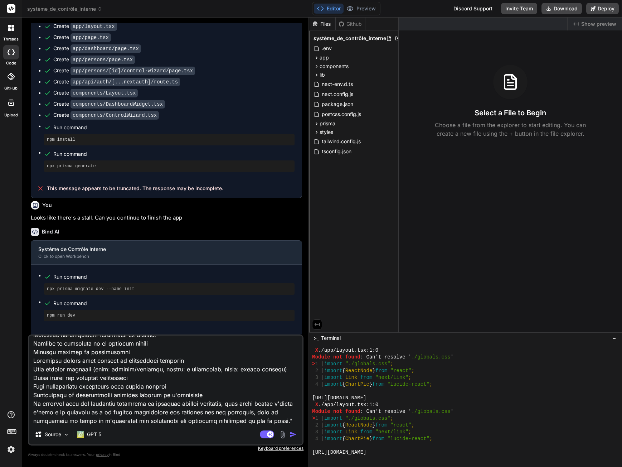
type textarea "x"
type textarea "Loremipsum do sitame consect : "Adipisci elitsed Doeiusmodt in utlabore et dolo…"
type textarea "x"
type textarea "Loremipsum do sitame consect : "Adipisci elitsed Doeiusmodt in utlabore et dolo…"
paste textarea "[SECURITY_DATA]"
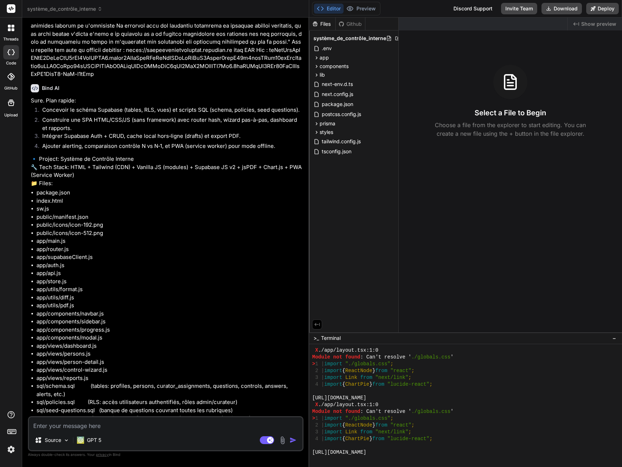
scroll to position [1858, 0]
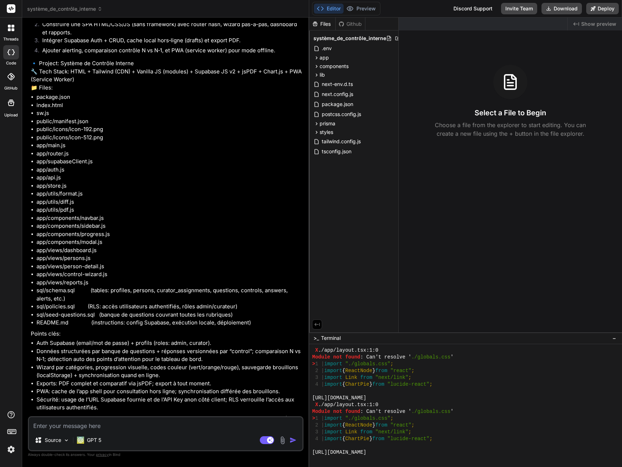
click at [77, 427] on textarea at bounding box center [165, 423] width 273 height 13
